Goal: Check status: Check status

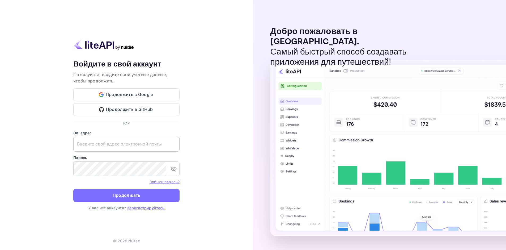
click at [119, 146] on input "text" at bounding box center [126, 144] width 106 height 15
paste input "[EMAIL_ADDRESS][DOMAIN_NAME]"
type input "[EMAIL_ADDRESS][DOMAIN_NAME]"
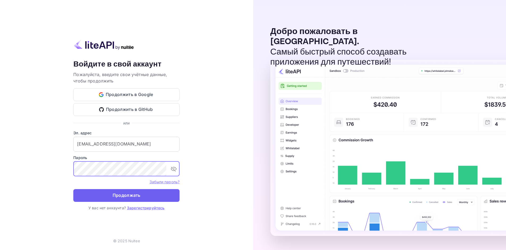
click at [126, 198] on ya-tr-span "Продолжать" at bounding box center [127, 194] width 28 height 7
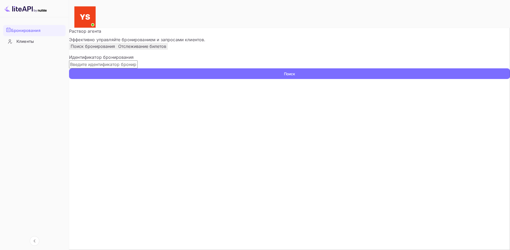
click at [138, 68] on input "text" at bounding box center [103, 64] width 69 height 8
paste input "9422715"
type input "9422715"
click at [295, 76] on ya-tr-span "Поиск" at bounding box center [289, 74] width 11 height 6
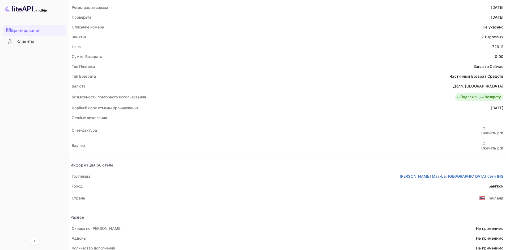
scroll to position [168, 0]
click at [400, 172] on link "[PERSON_NAME] Maa-Lai [GEOGRAPHIC_DATA] сети IHG" at bounding box center [452, 175] width 104 height 6
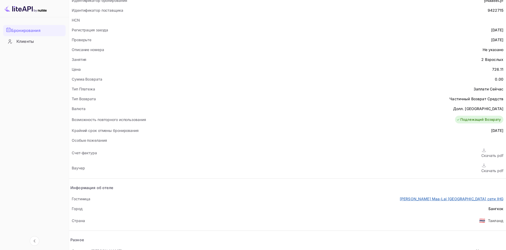
scroll to position [159, 0]
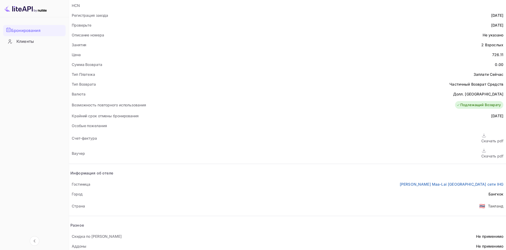
click at [481, 153] on ya-tr-span "Скачать pdf" at bounding box center [492, 155] width 22 height 5
